Goal: Find specific page/section: Find specific page/section

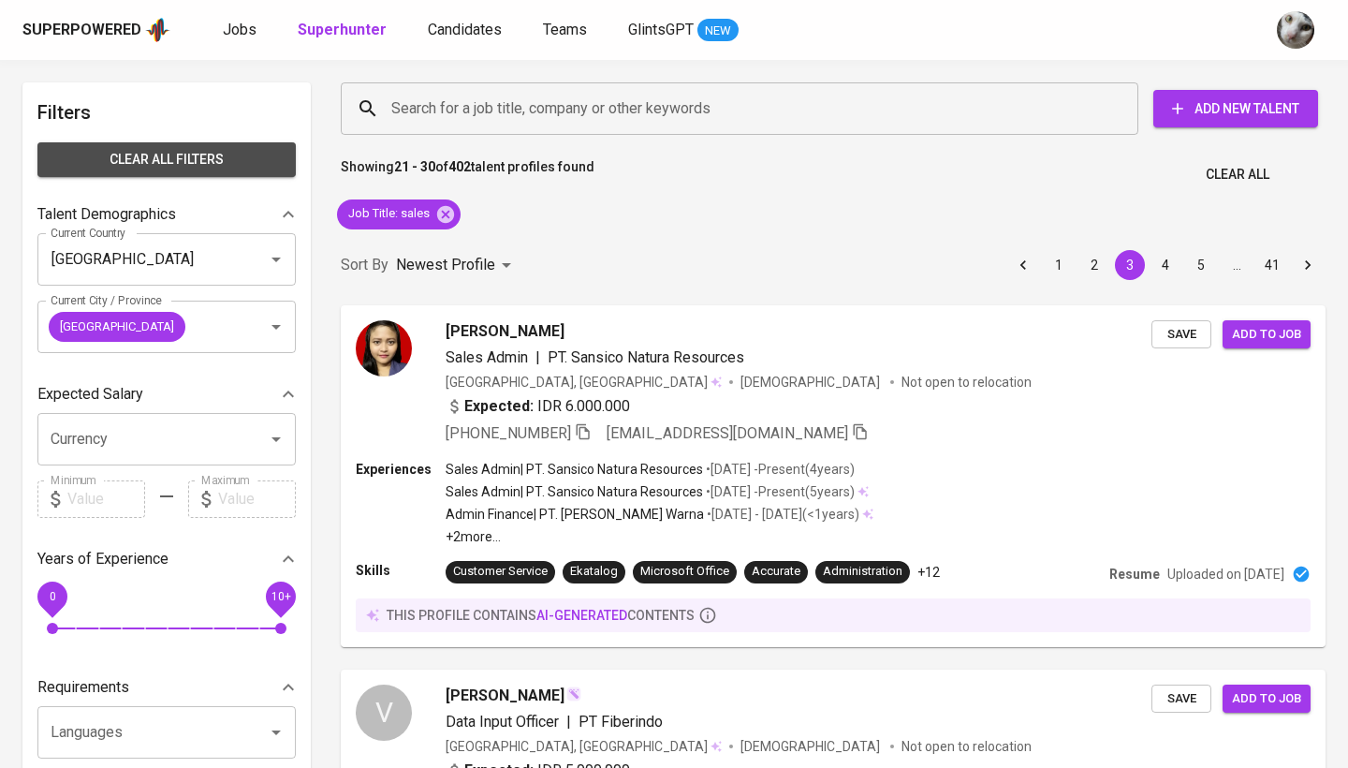
click at [251, 156] on span "Clear All filters" at bounding box center [166, 159] width 228 height 23
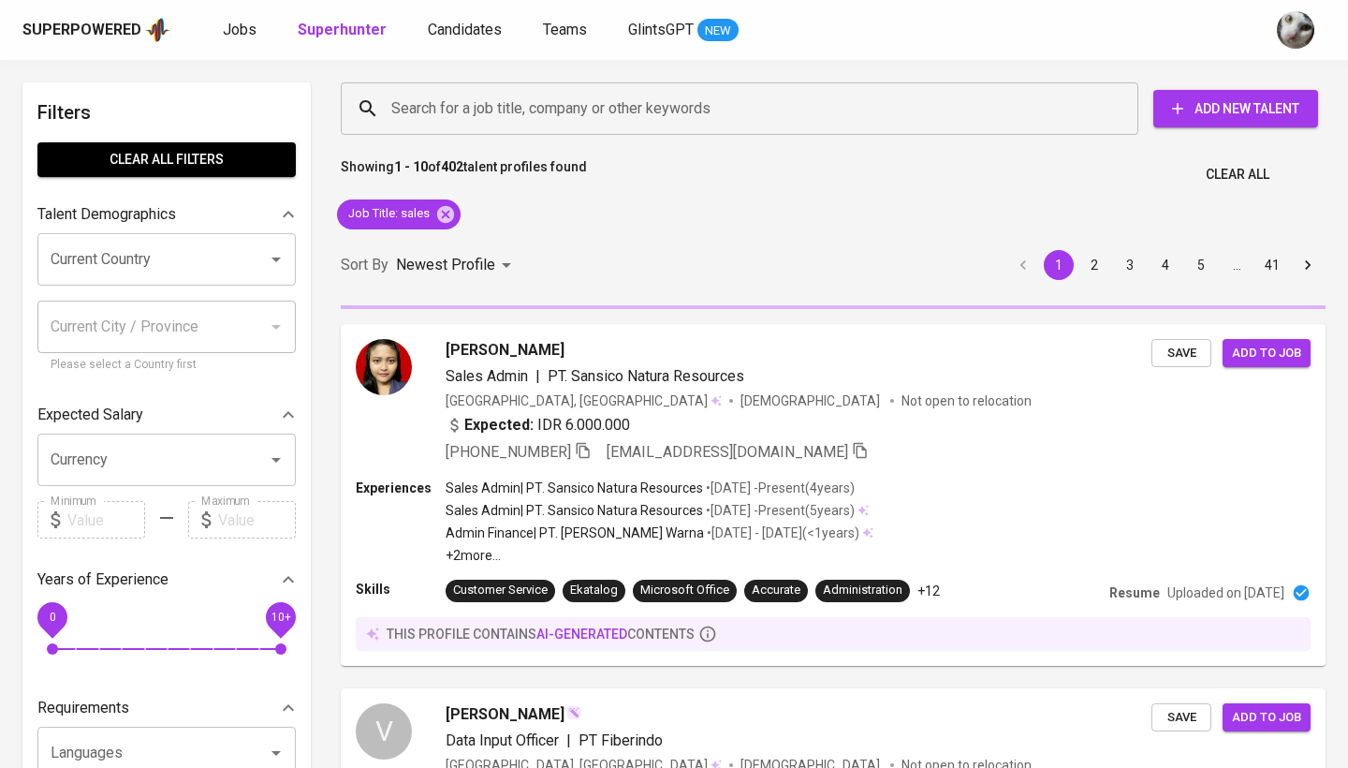
checkbox input "true"
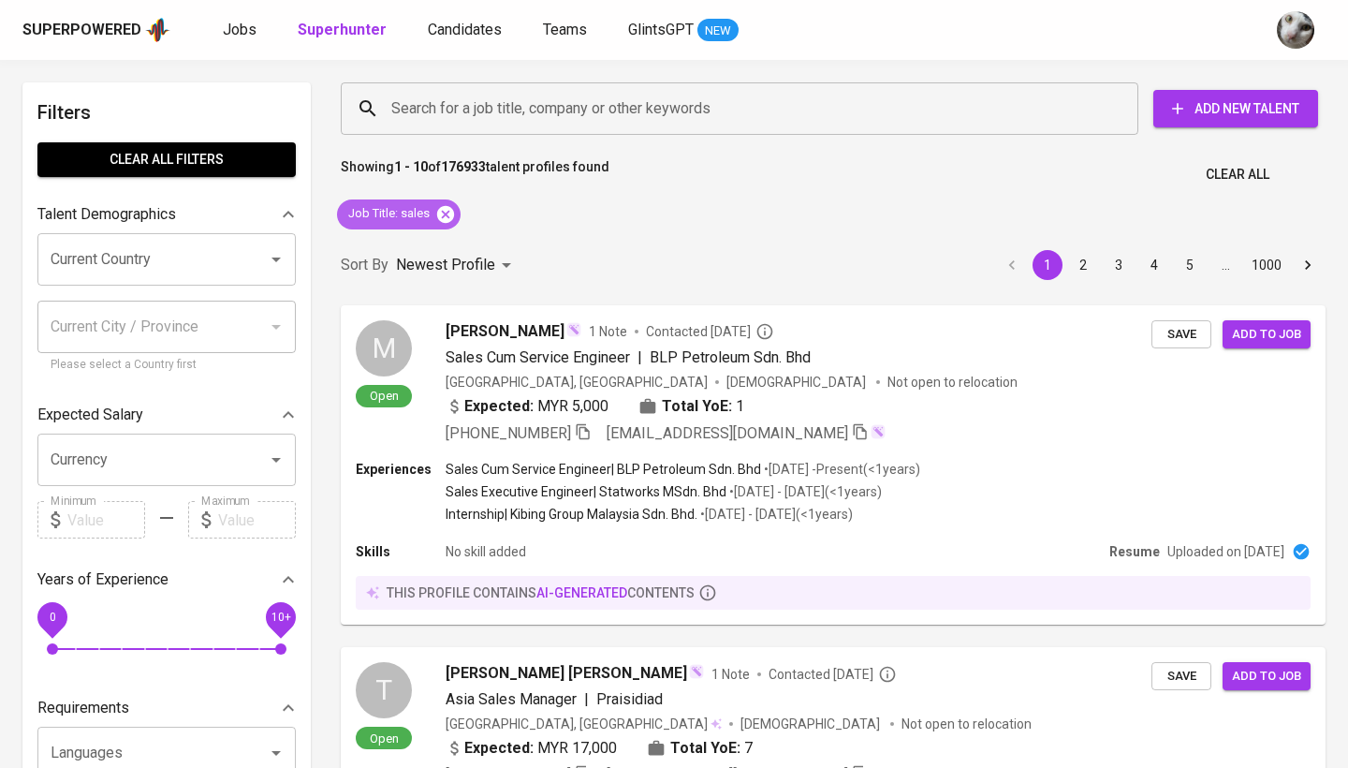
click at [445, 211] on icon at bounding box center [445, 213] width 17 height 17
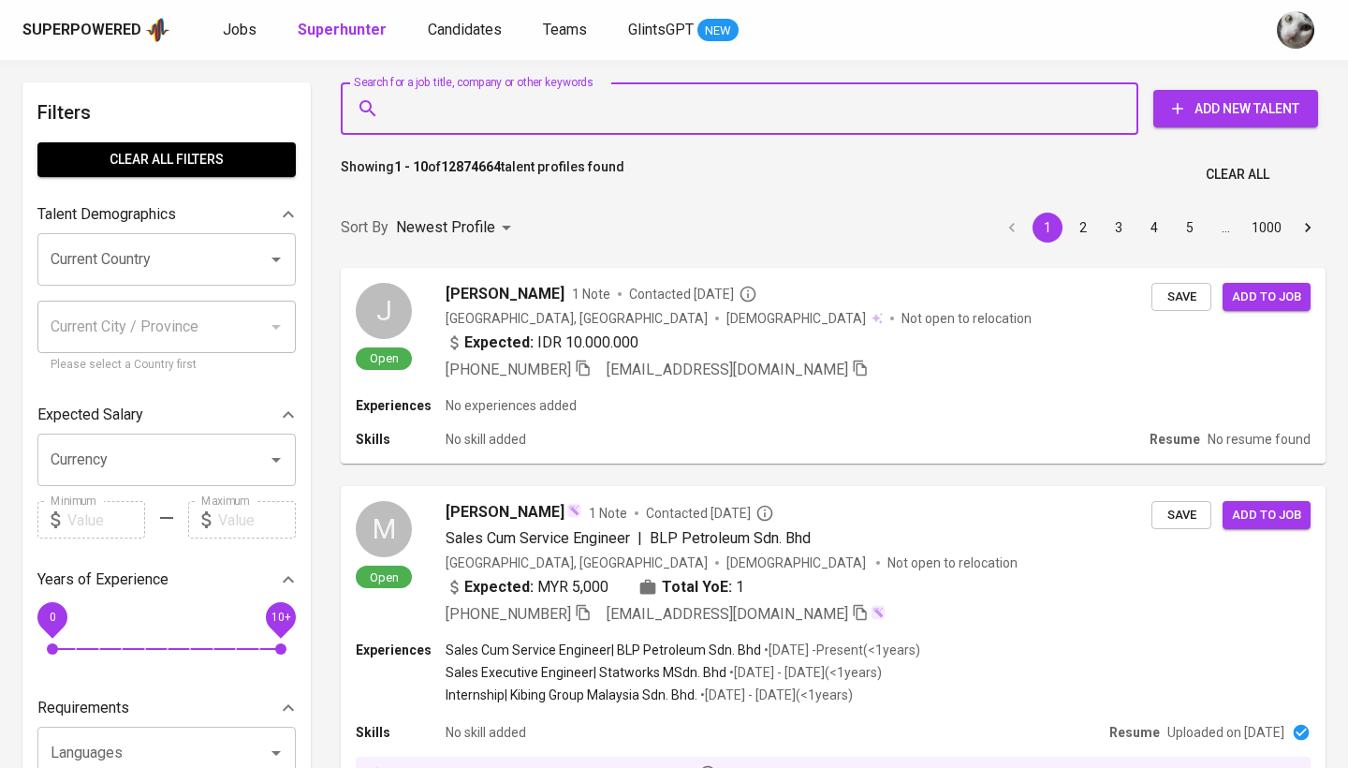
click at [444, 106] on input "Search for a job title, company or other keywords" at bounding box center [744, 109] width 715 height 36
paste input "[EMAIL_ADDRESS][DOMAIN_NAME]"
type input "[EMAIL_ADDRESS][DOMAIN_NAME]"
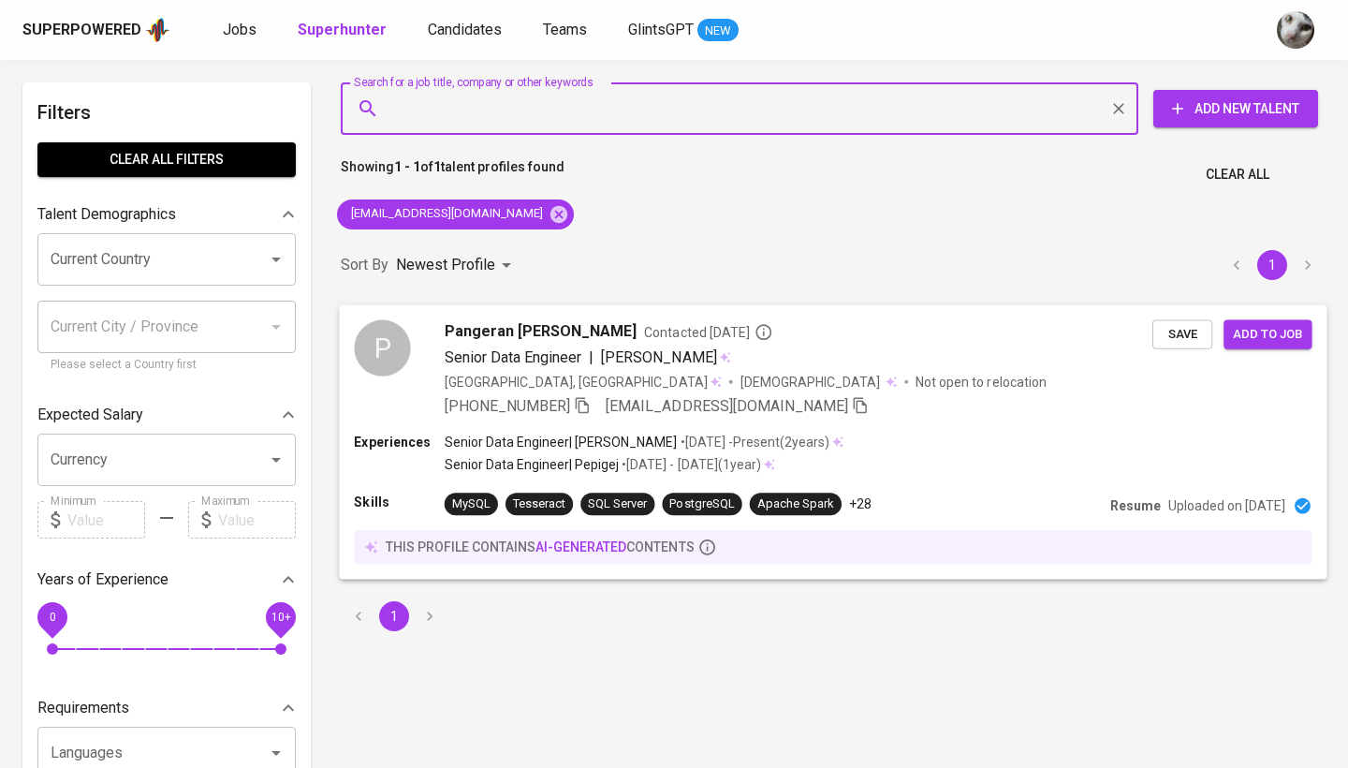
click at [863, 398] on div "[PHONE_NUMBER] [EMAIL_ADDRESS][DOMAIN_NAME]" at bounding box center [799, 405] width 708 height 22
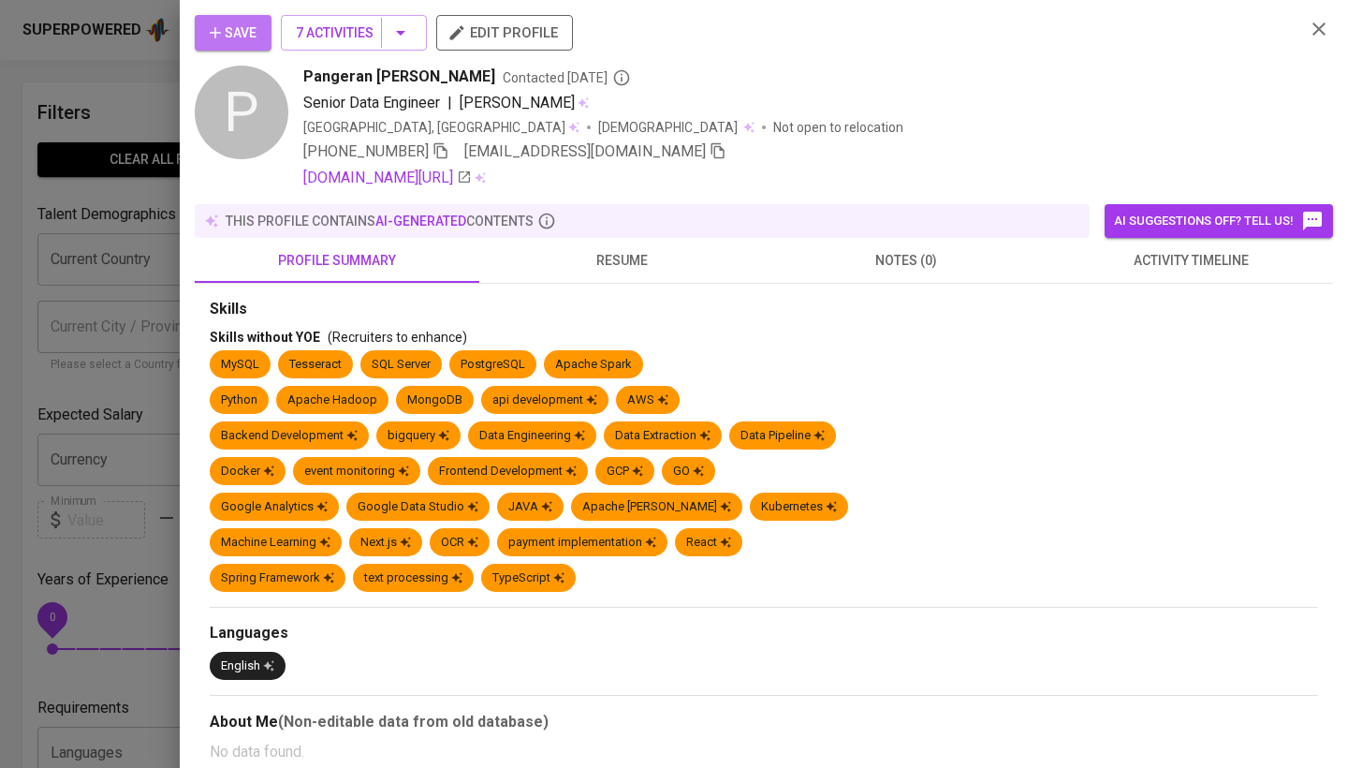
click at [233, 40] on span "Save" at bounding box center [233, 33] width 47 height 23
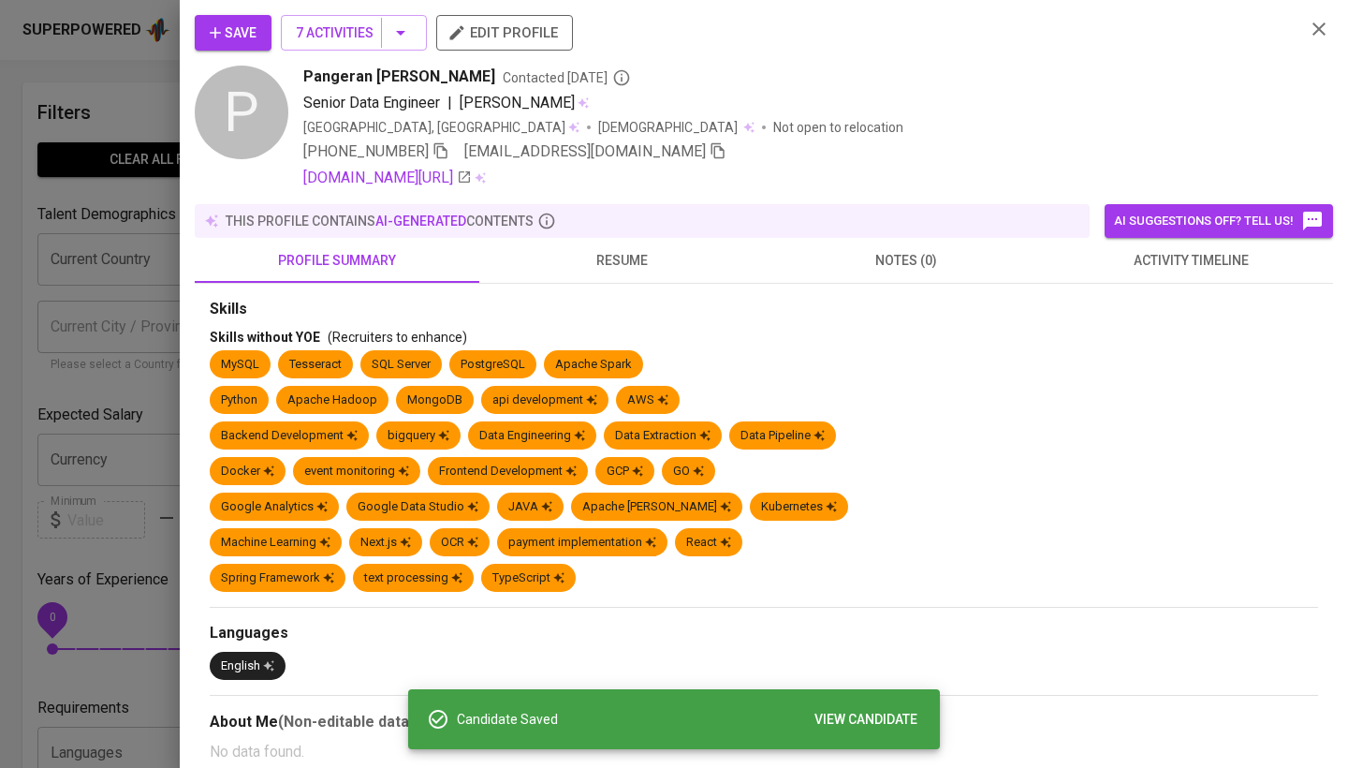
click at [1112, 254] on span "activity timeline" at bounding box center [1191, 260] width 262 height 23
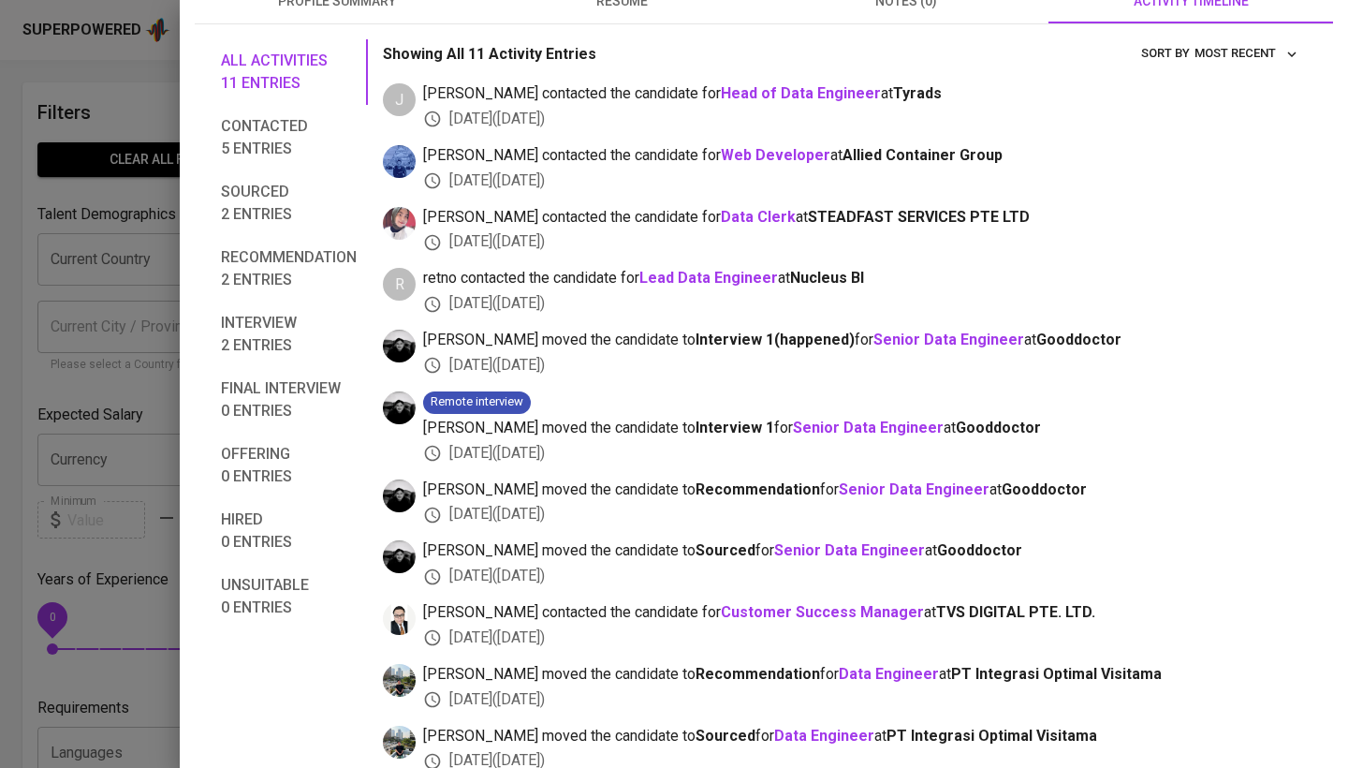
scroll to position [-9, 0]
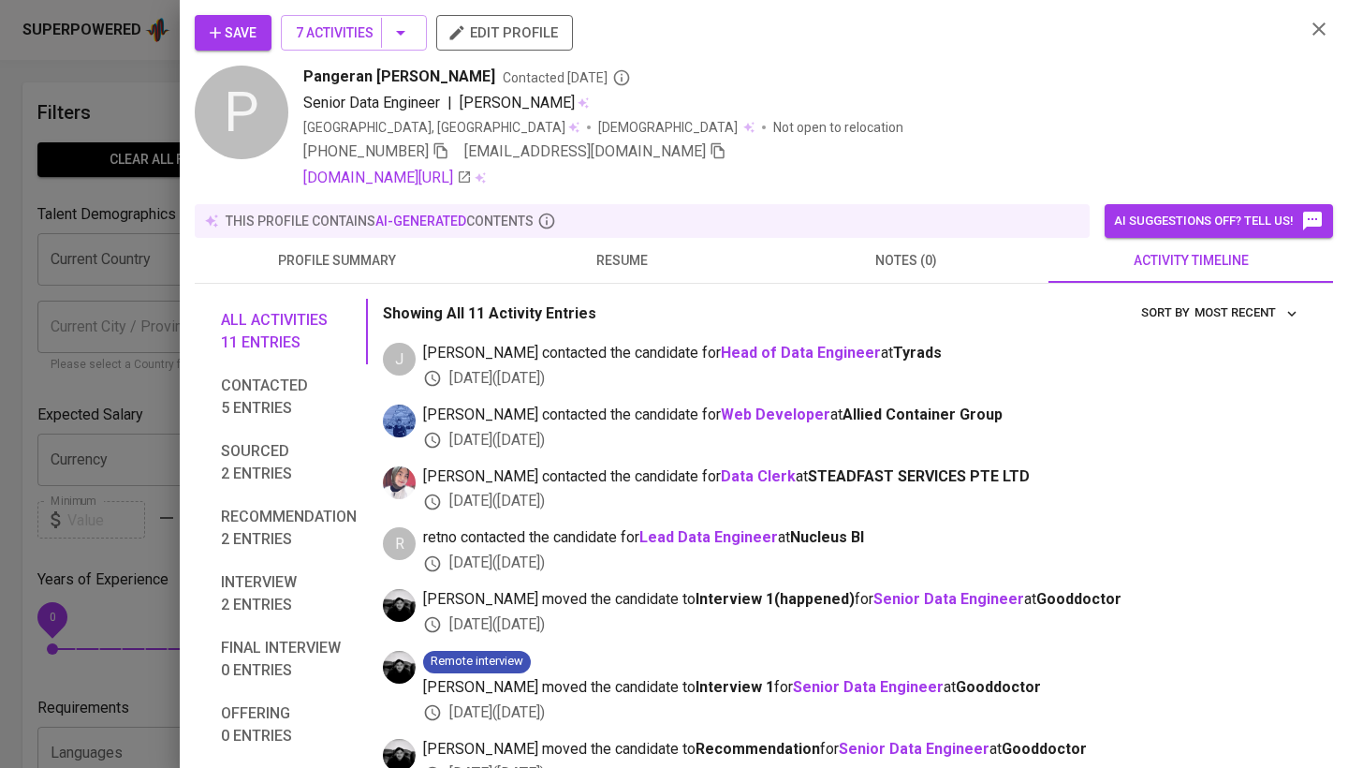
click at [98, 502] on div at bounding box center [674, 384] width 1348 height 768
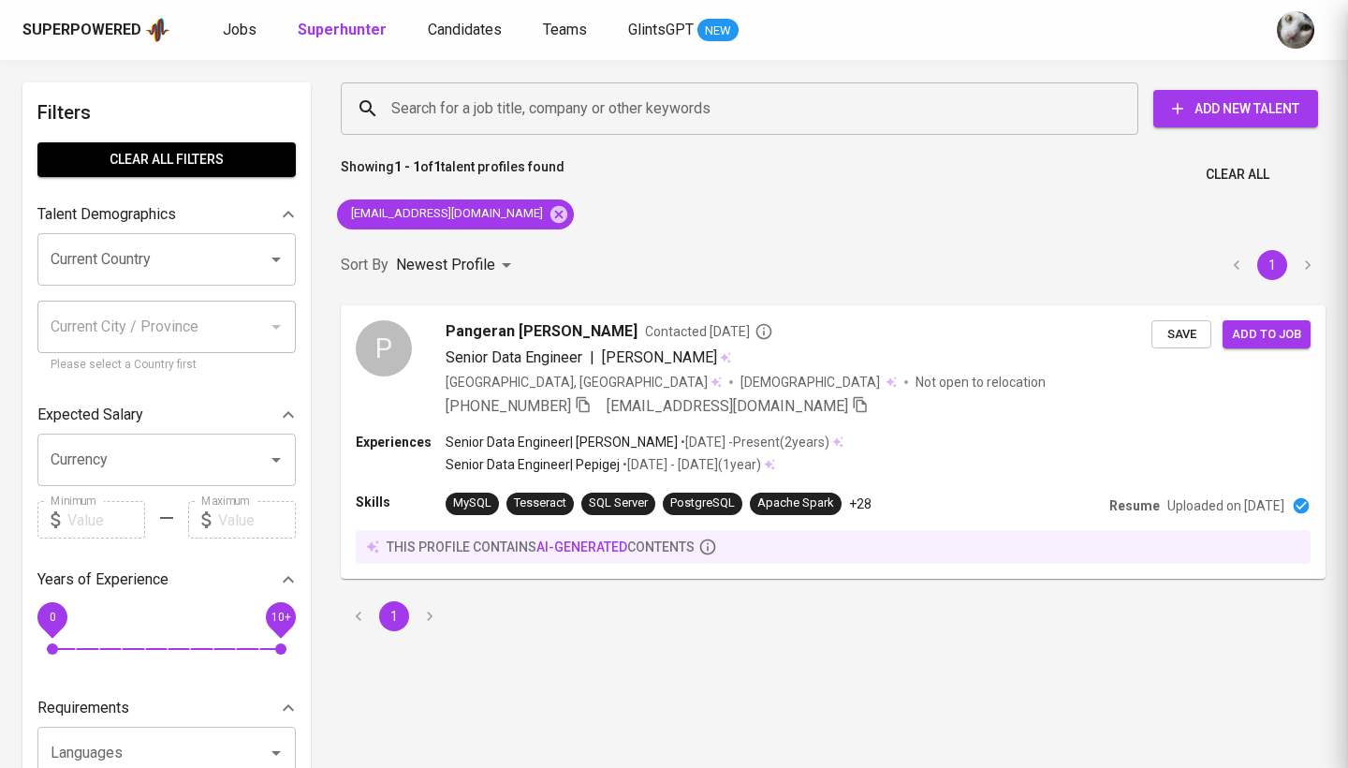
scroll to position [0, 0]
click at [823, 368] on div "Pangeran [PERSON_NAME] Contacted [DATE] Senior Data Engineer | [PERSON_NAME] [G…" at bounding box center [799, 367] width 708 height 97
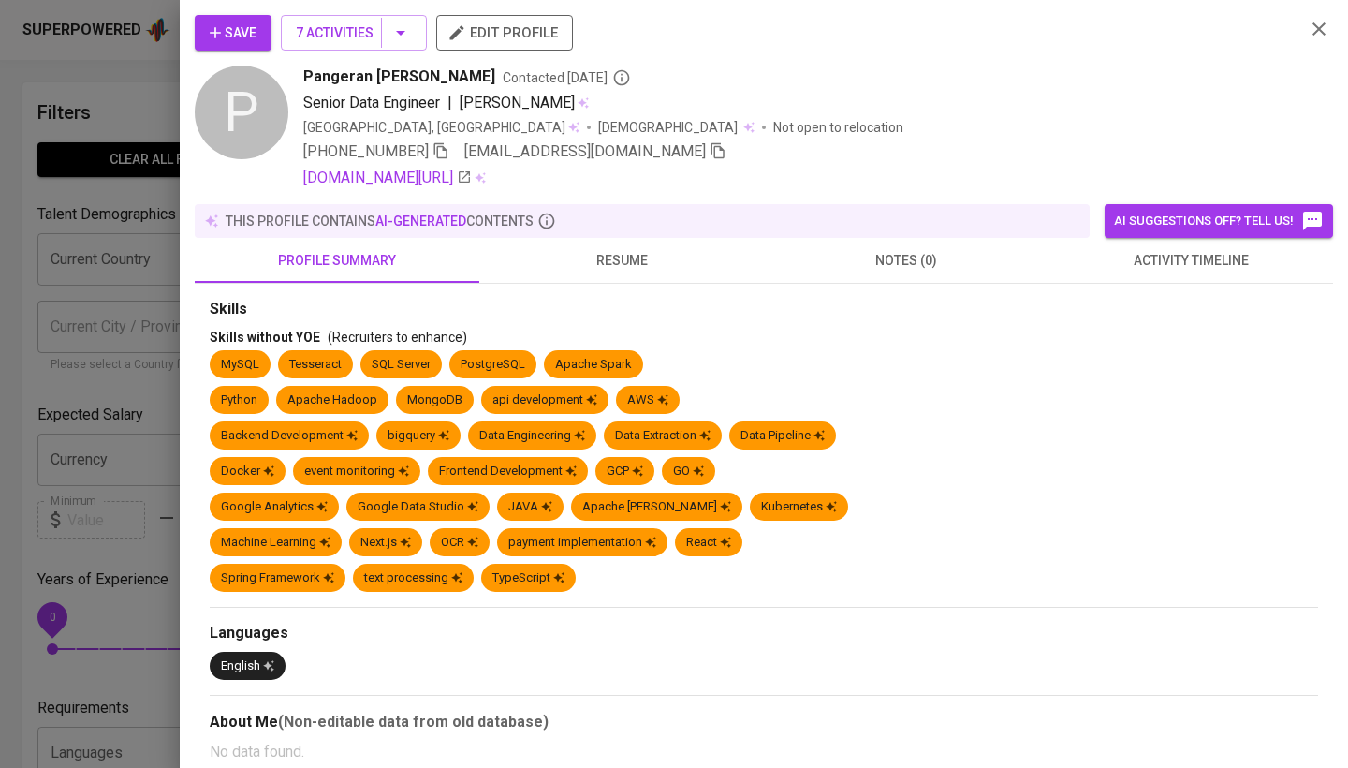
click at [1145, 278] on button "activity timeline" at bounding box center [1190, 260] width 285 height 45
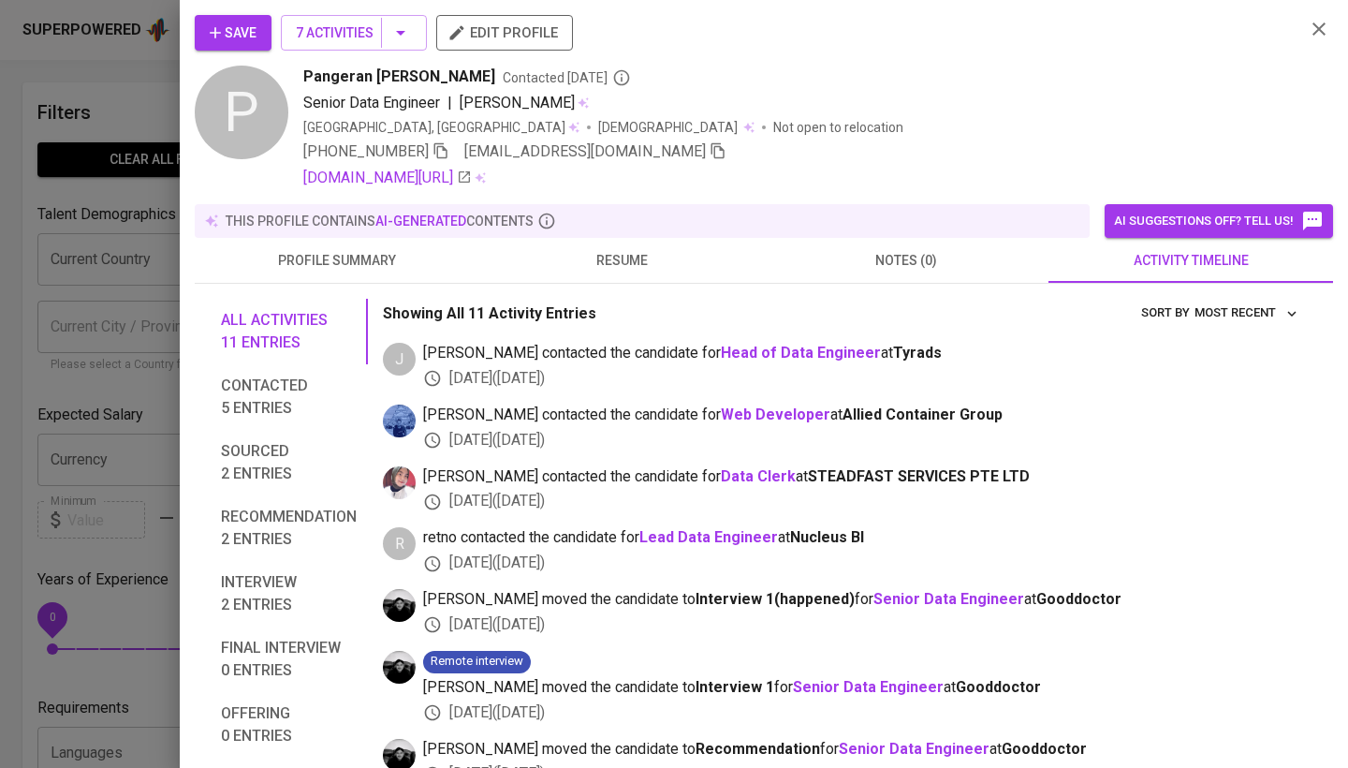
click at [63, 448] on div at bounding box center [674, 384] width 1348 height 768
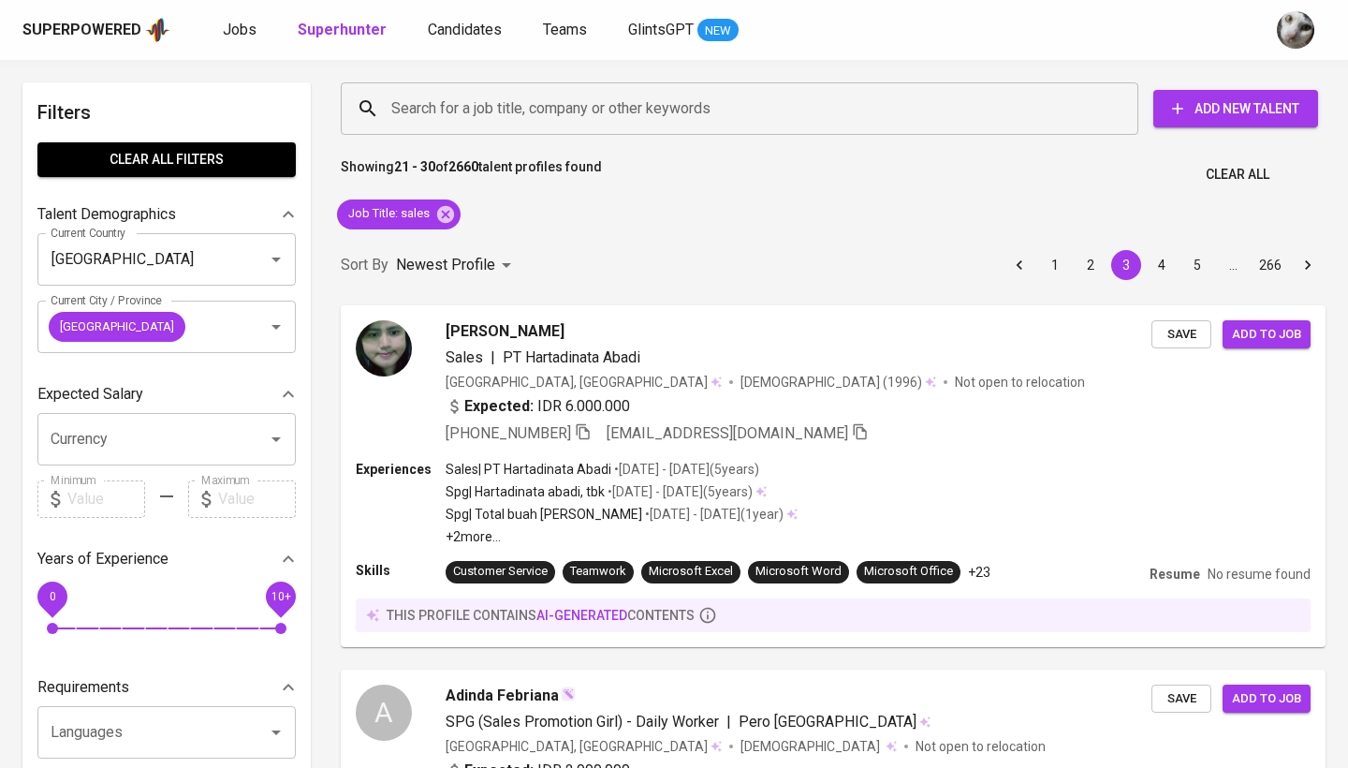
click at [154, 160] on span "Clear All filters" at bounding box center [166, 159] width 228 height 23
